Goal: Task Accomplishment & Management: Use online tool/utility

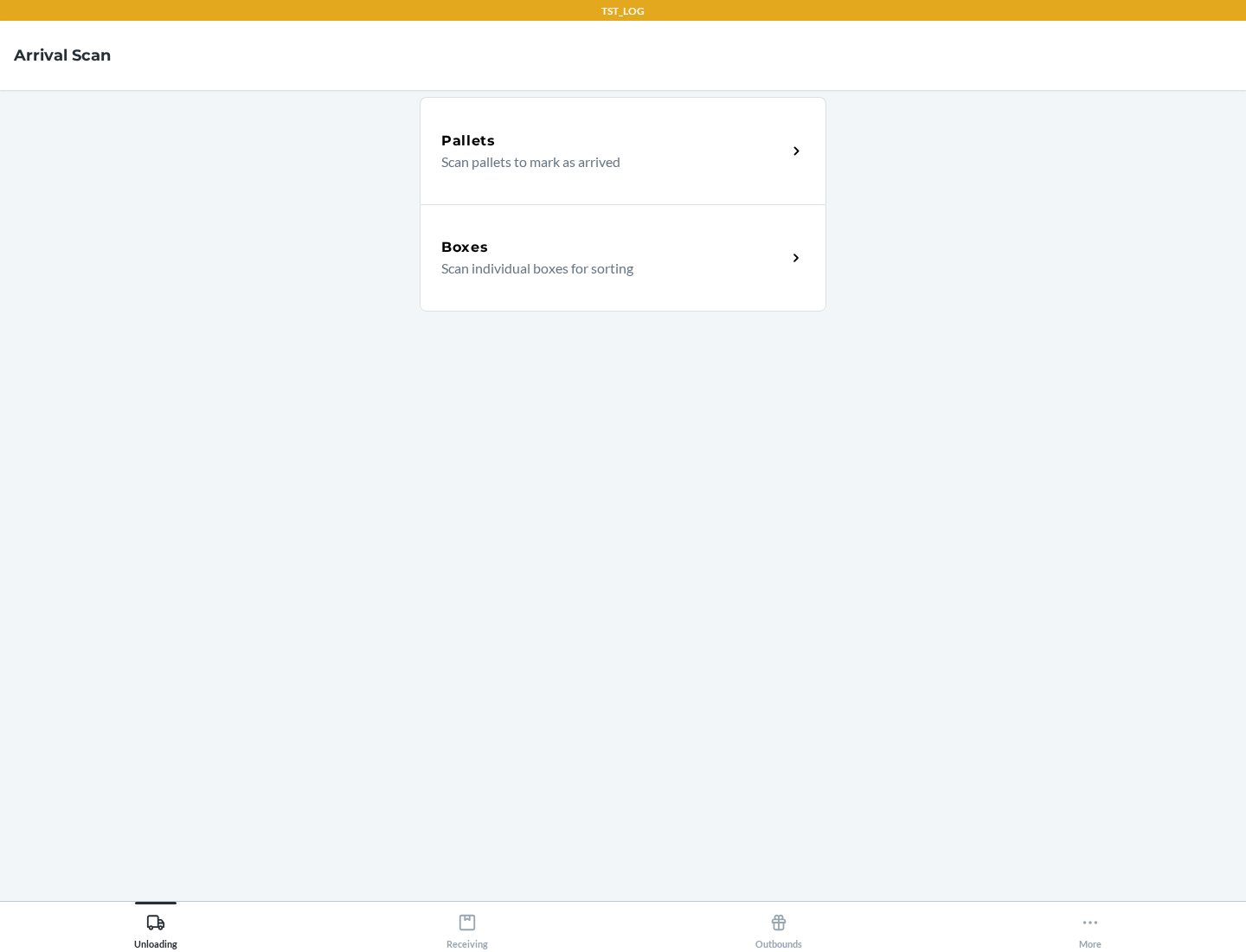
click at [613, 248] on div "Boxes" at bounding box center [614, 248] width 345 height 20
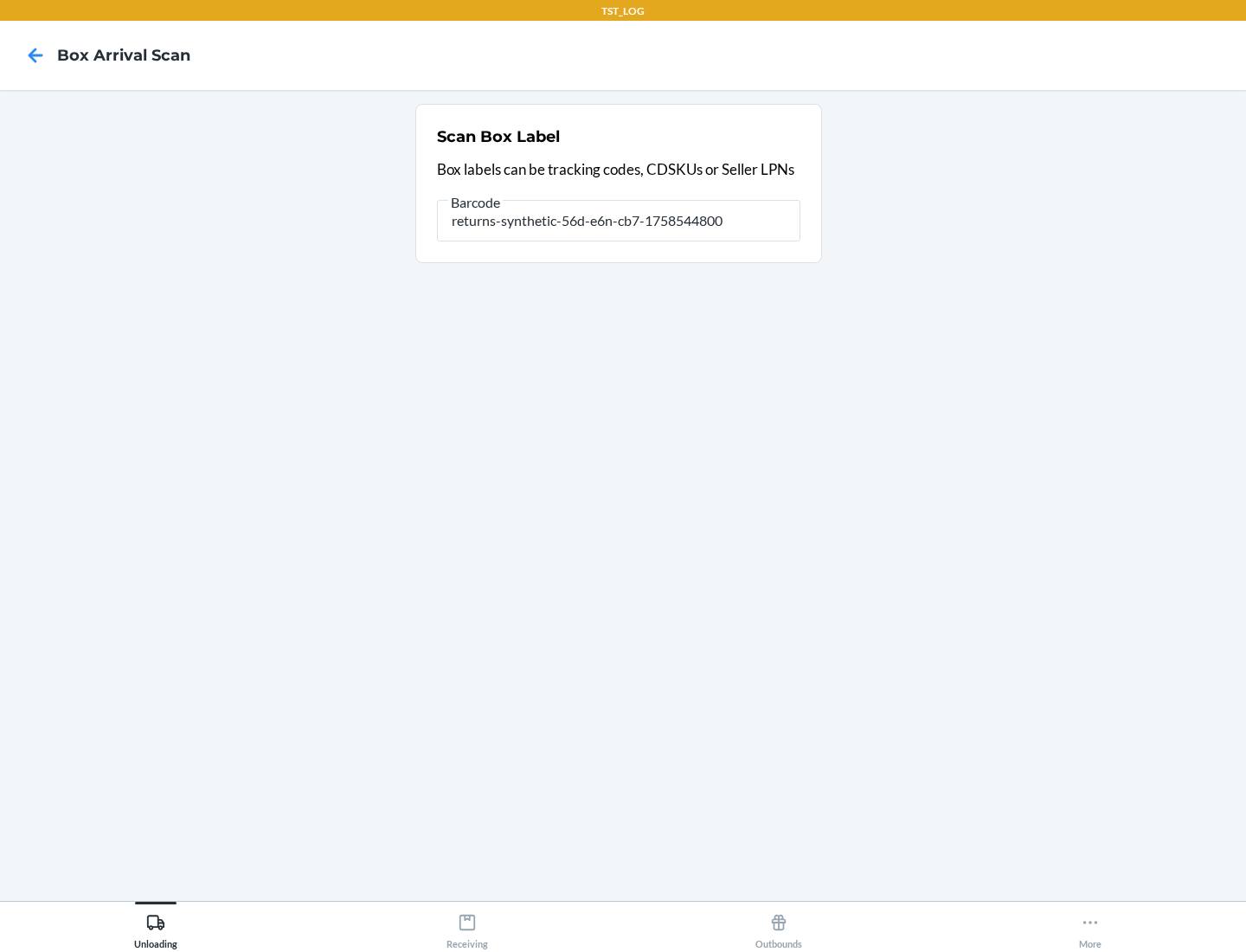
type input "returns-synthetic-56d-e6n-cb7-1758544800"
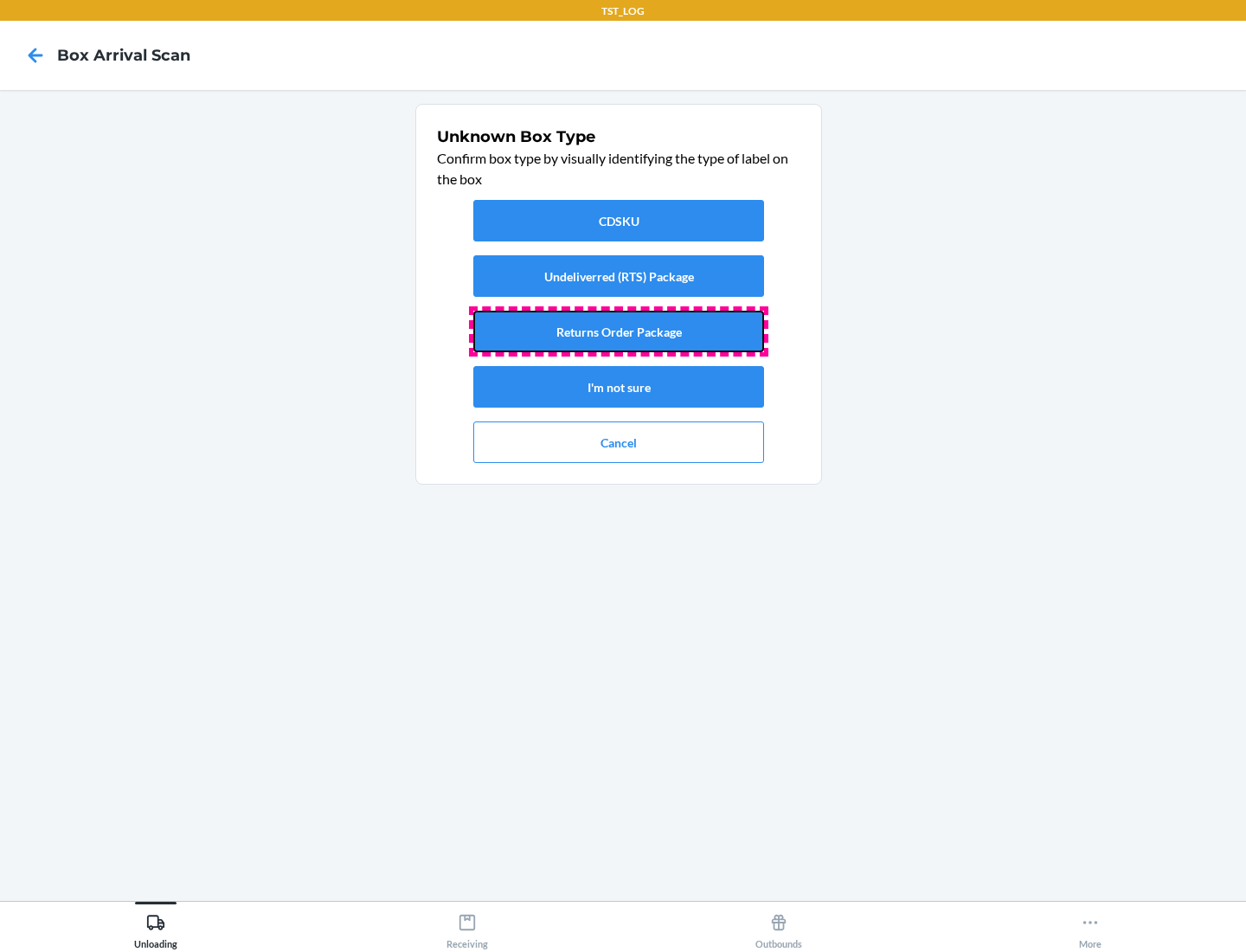
click at [619, 331] on button "Returns Order Package" at bounding box center [618, 331] width 290 height 42
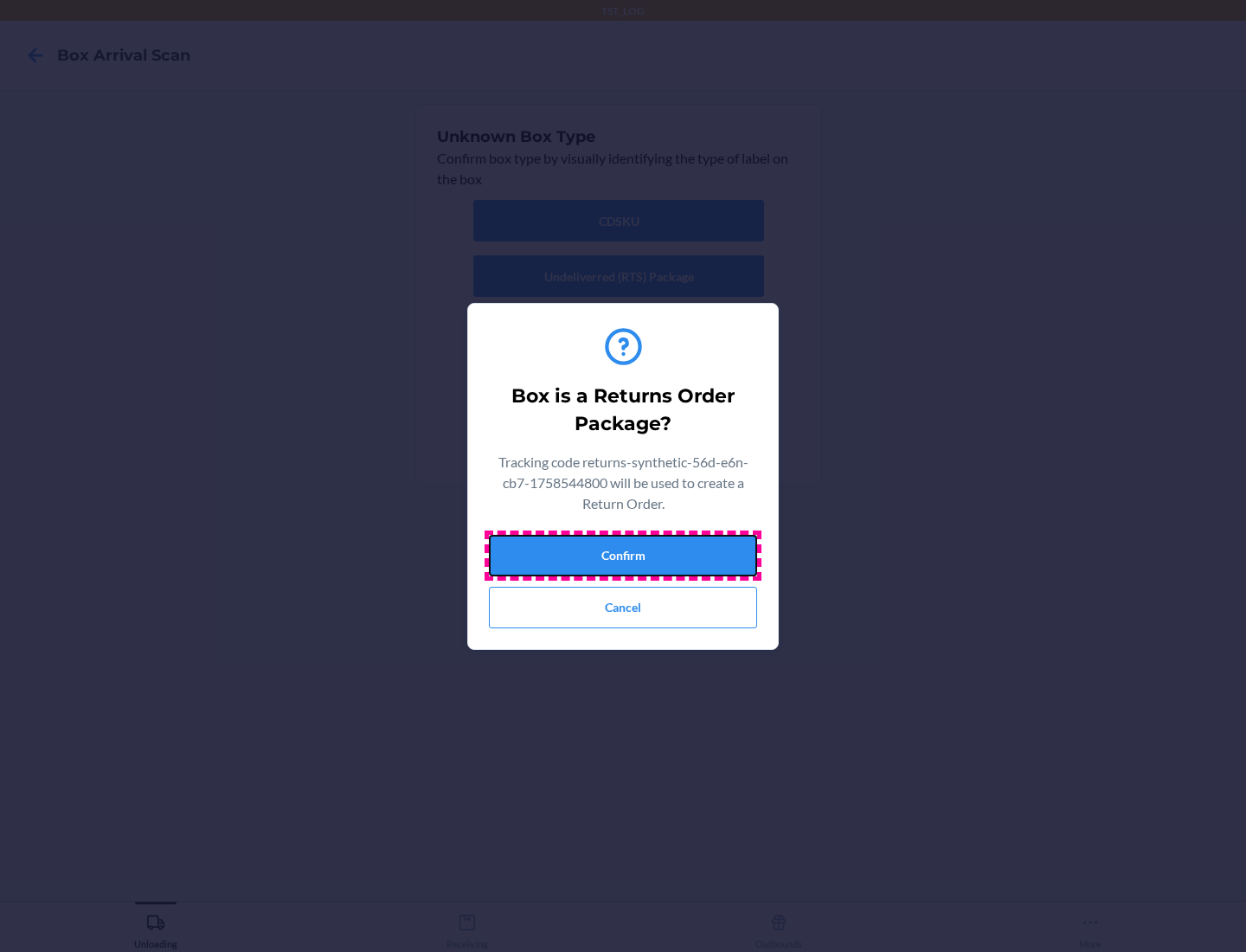
click at [623, 555] on button "Confirm" at bounding box center [623, 555] width 268 height 42
